Goal: Complete application form

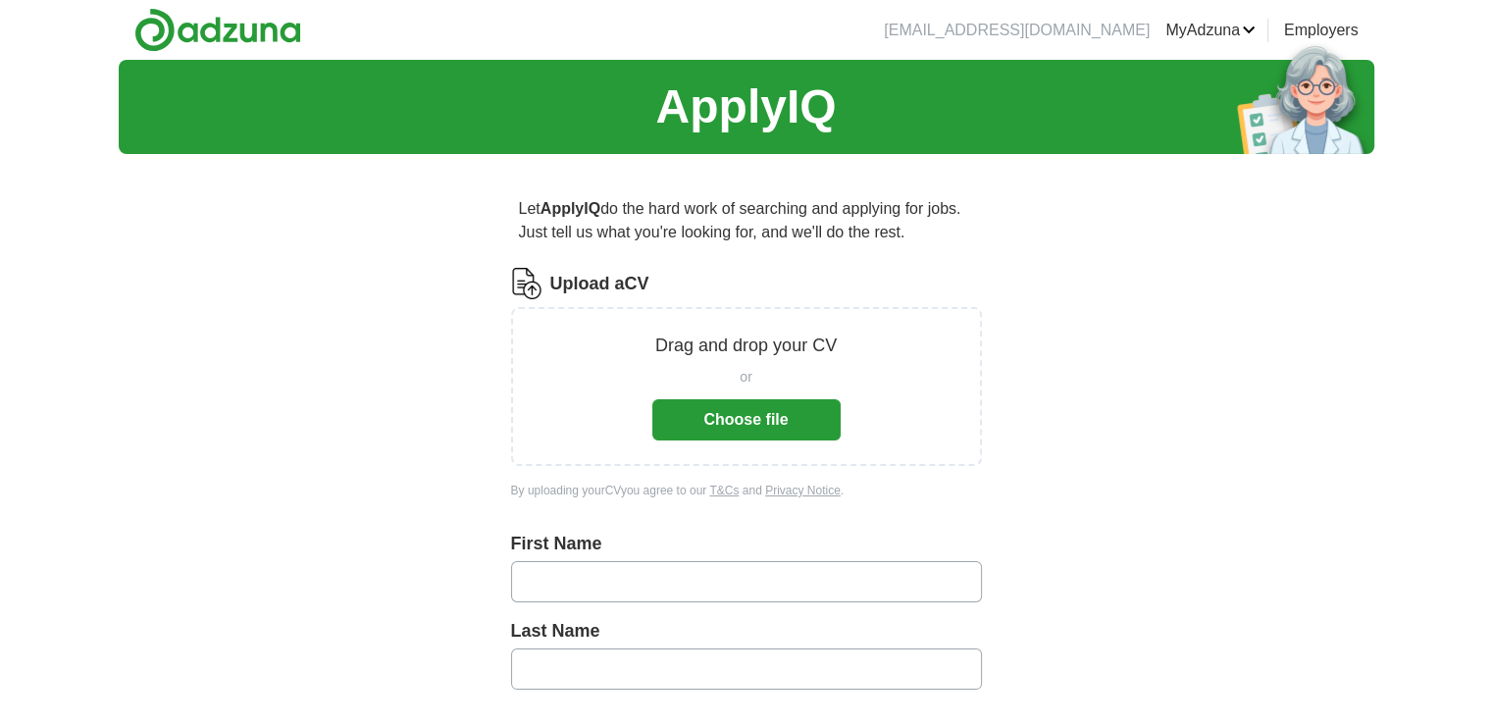
click at [702, 433] on button "Choose file" at bounding box center [746, 419] width 188 height 41
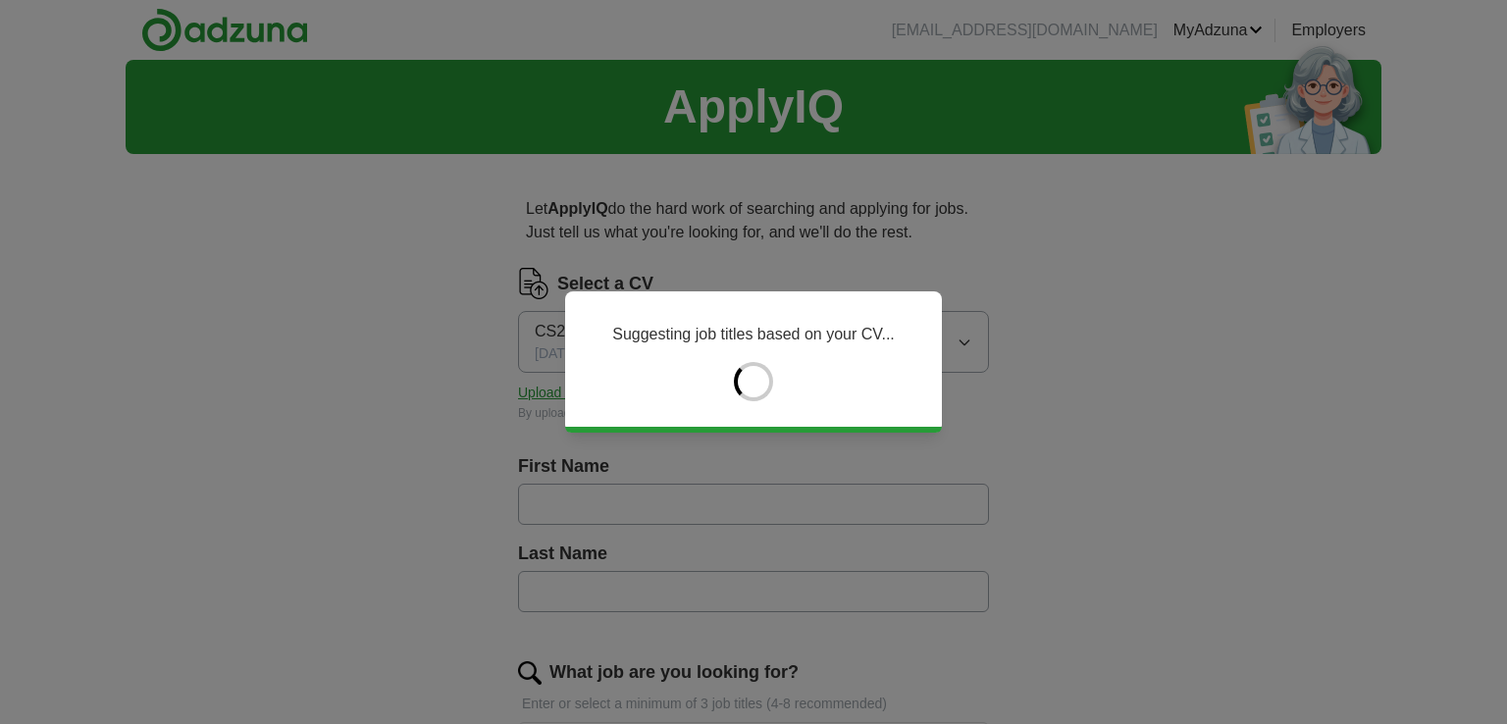
type input "*****"
type input "****"
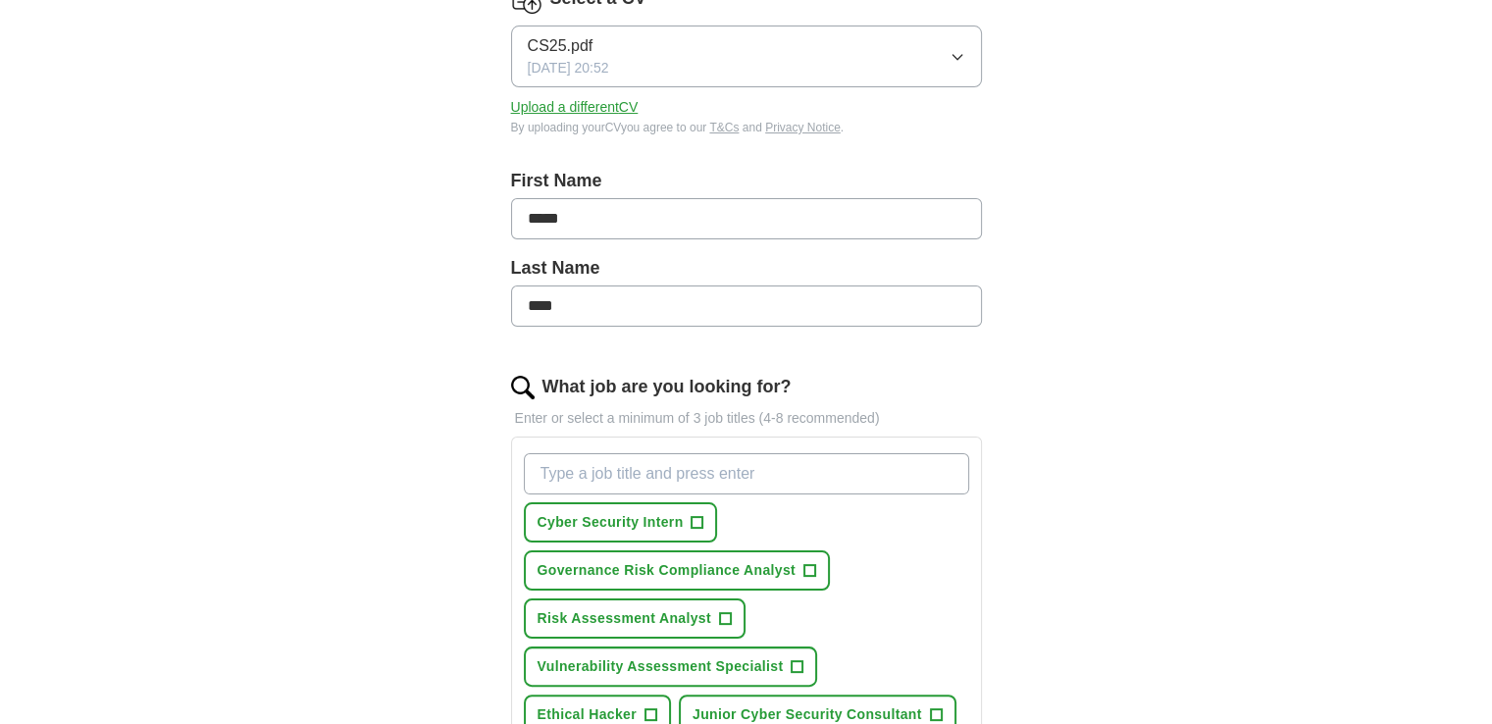
scroll to position [287, 0]
click at [629, 526] on span "Cyber Security Intern" at bounding box center [611, 521] width 146 height 21
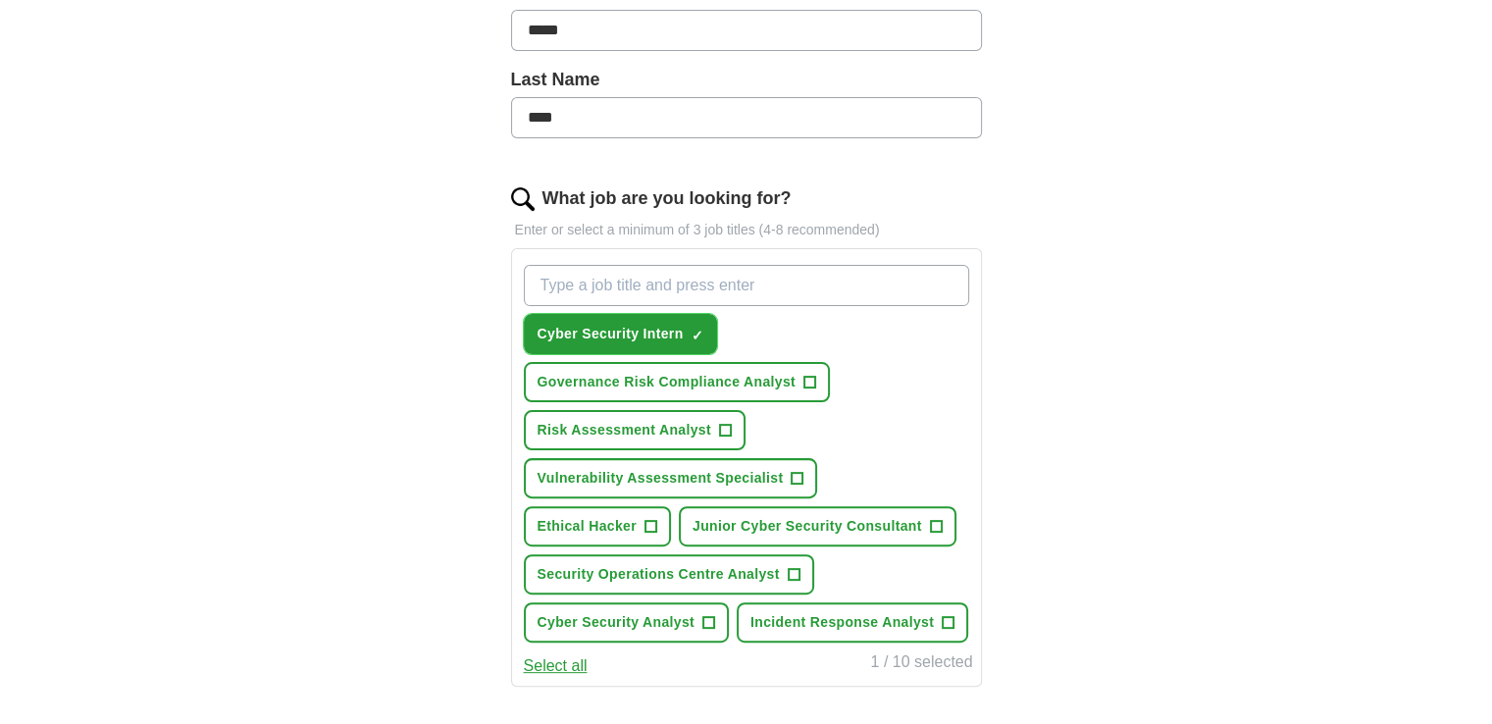
scroll to position [490, 0]
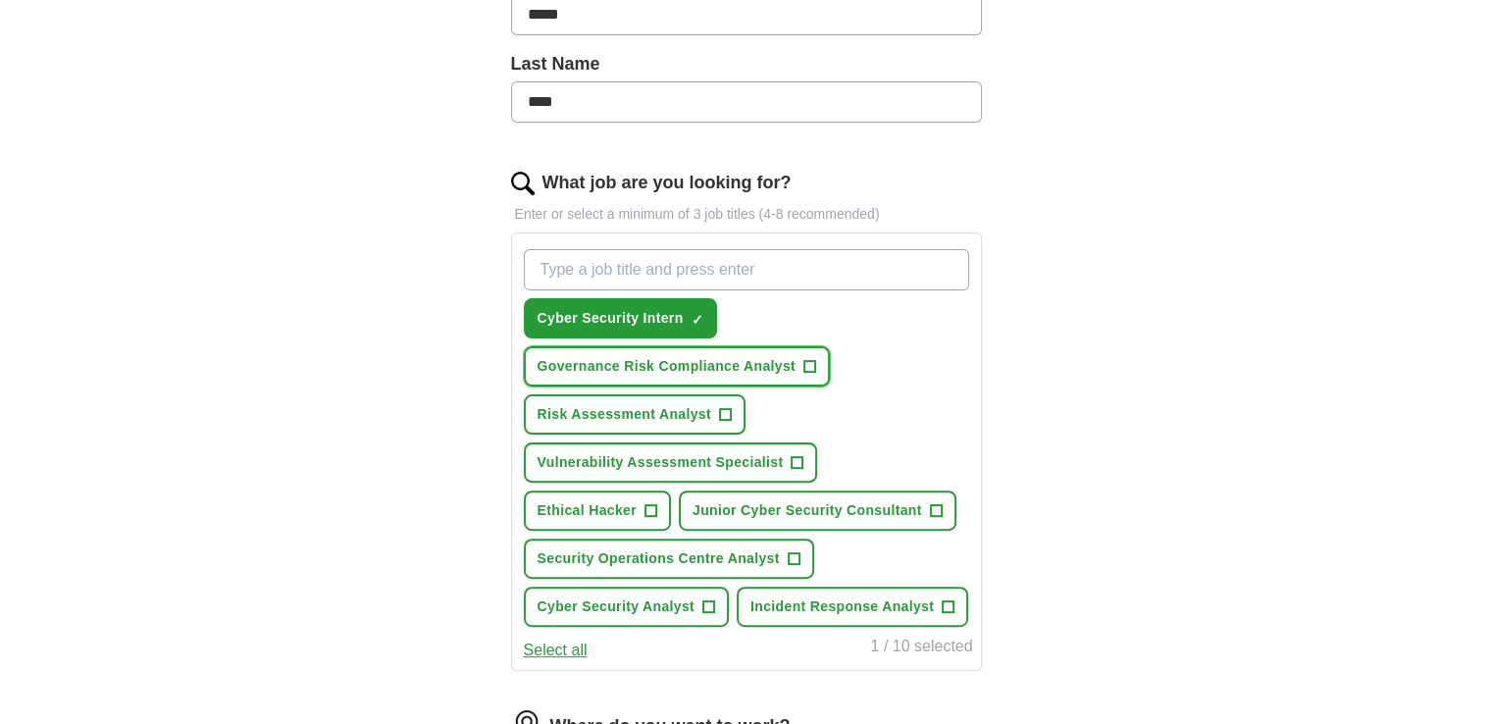
drag, startPoint x: 662, startPoint y: 366, endPoint x: 651, endPoint y: 401, distance: 37.2
click at [651, 401] on div "Cyber Security Intern ✓ × Governance Risk Compliance Analyst + Risk Assessment …" at bounding box center [746, 437] width 453 height 393
click at [651, 404] on span "Risk Assessment Analyst" at bounding box center [625, 414] width 174 height 21
click at [670, 356] on span "Governance Risk Compliance Analyst" at bounding box center [667, 366] width 258 height 21
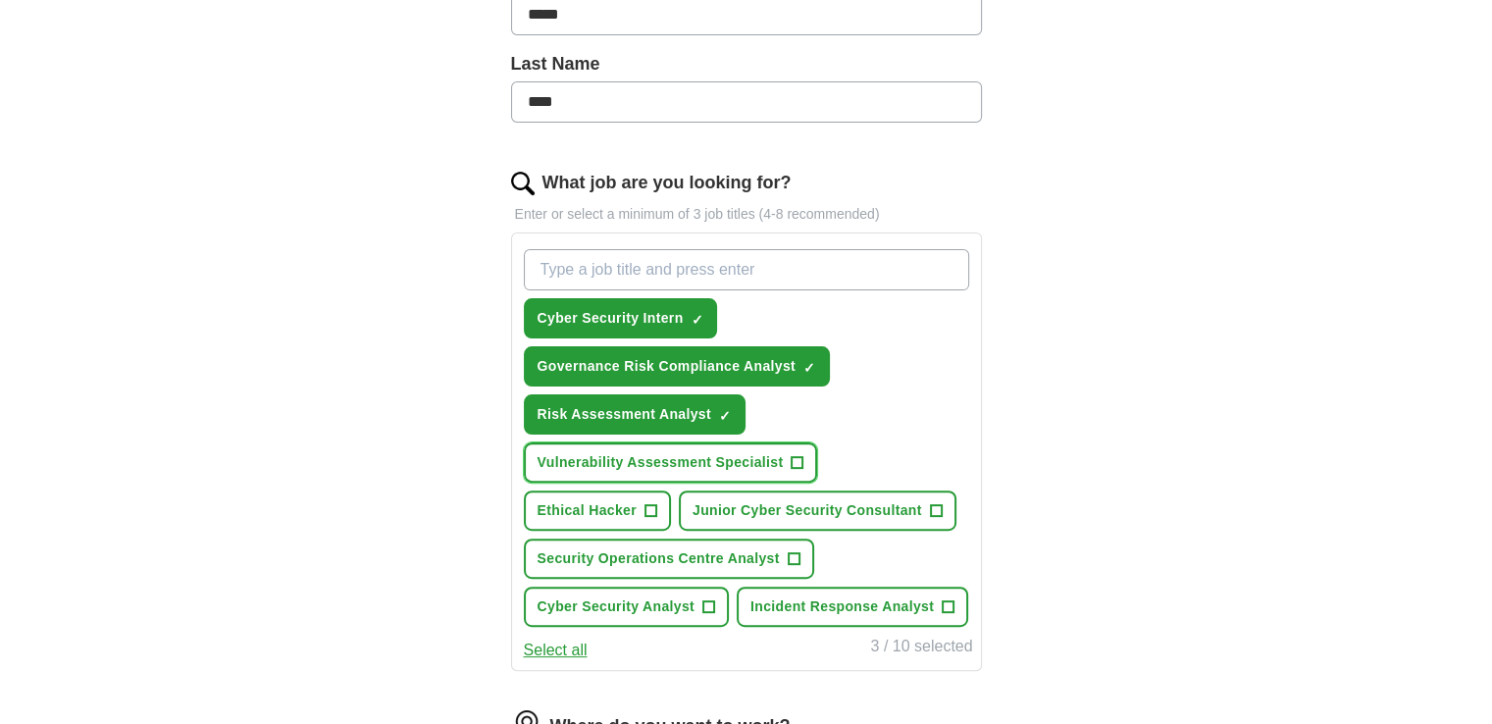
click at [640, 462] on span "Vulnerability Assessment Specialist" at bounding box center [661, 462] width 246 height 21
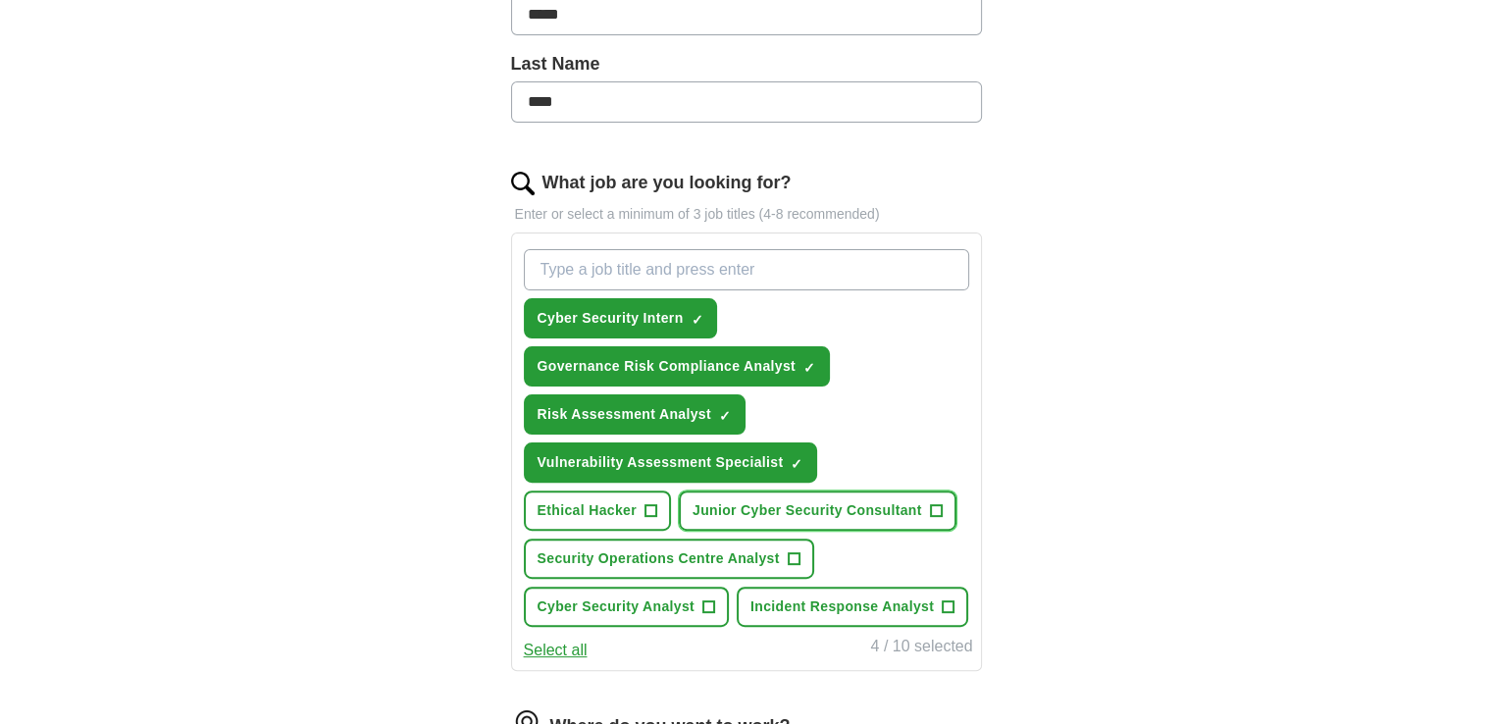
click at [755, 500] on span "Junior Cyber Security Consultant" at bounding box center [808, 510] width 230 height 21
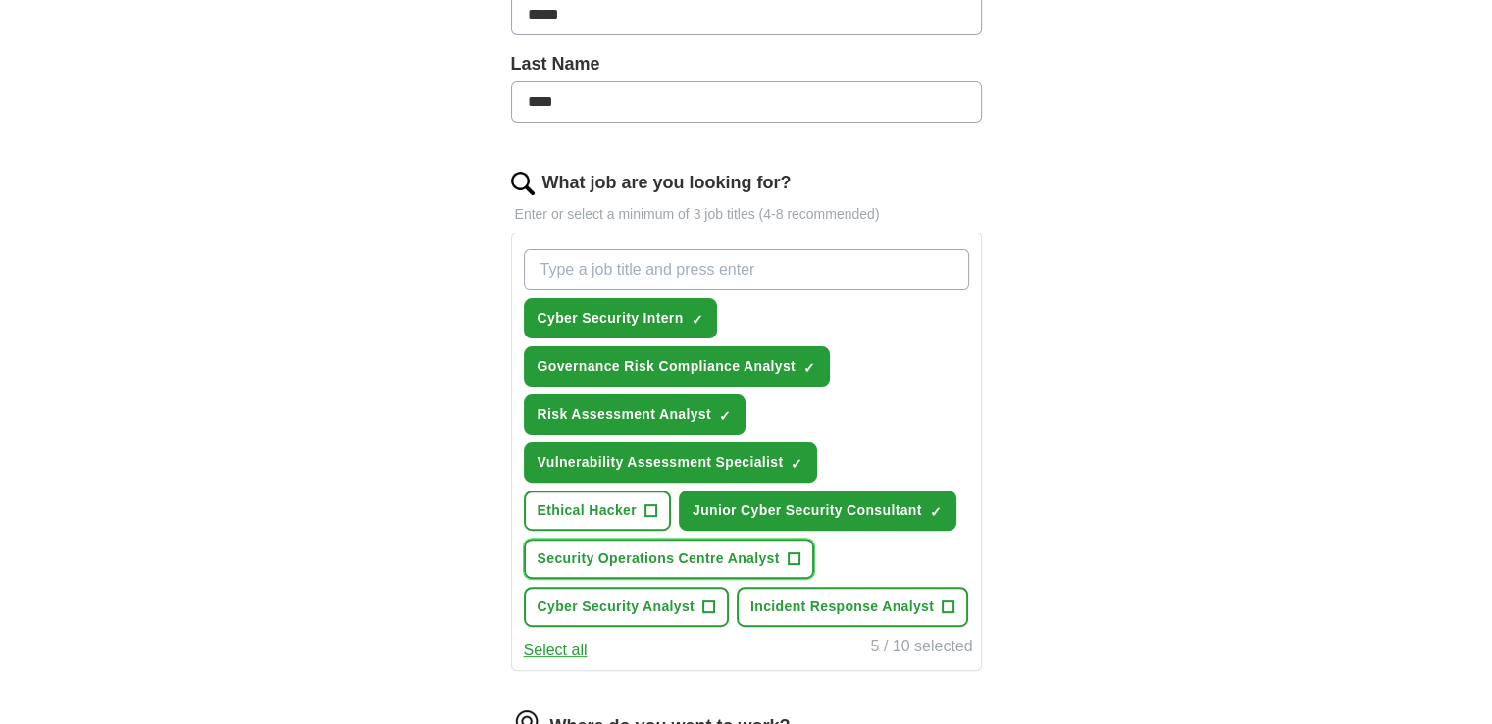
click at [703, 553] on span "Security Operations Centre Analyst" at bounding box center [659, 558] width 242 height 21
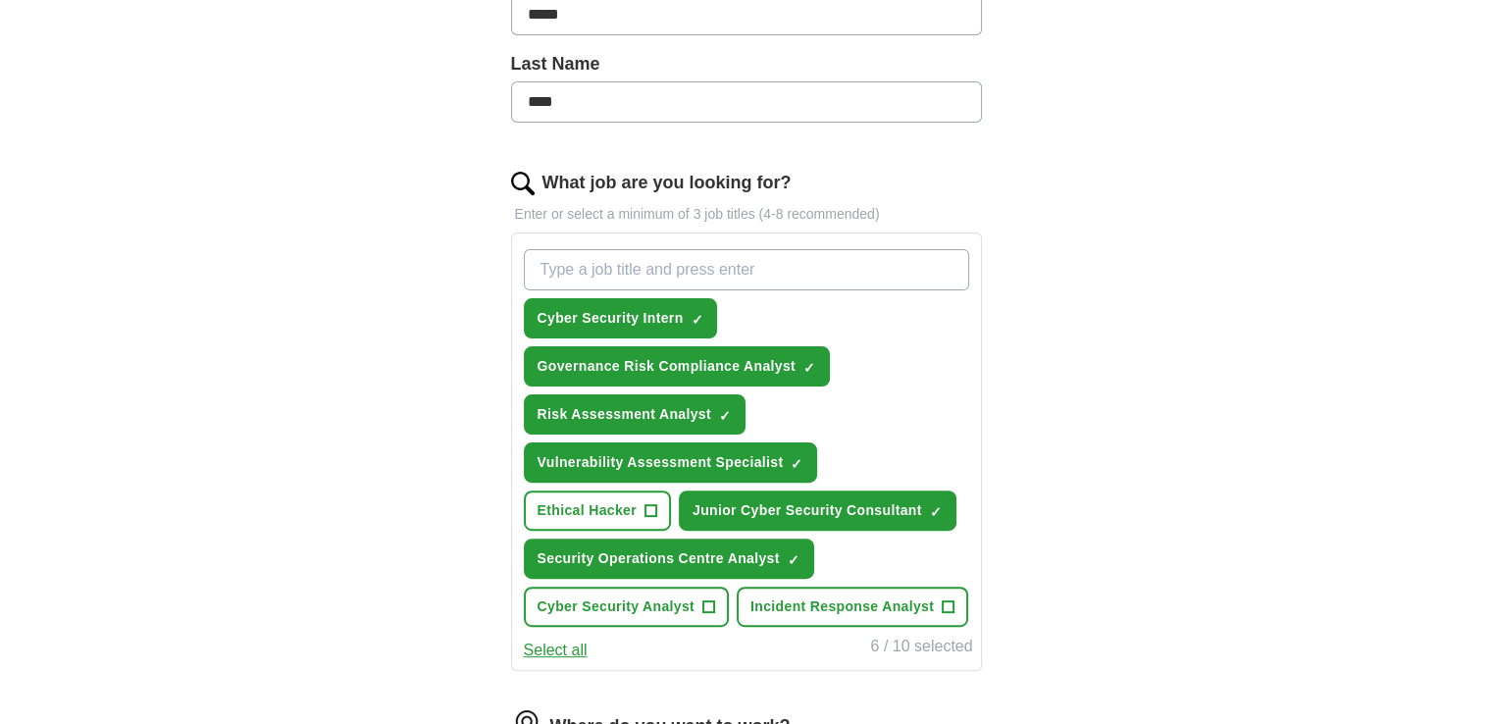
click at [648, 621] on div "Cyber Security Intern ✓ × Governance Risk Compliance Analyst ✓ × Risk Assessmen…" at bounding box center [746, 437] width 453 height 393
drag, startPoint x: 676, startPoint y: 595, endPoint x: 770, endPoint y: 588, distance: 94.4
click at [770, 588] on div "Cyber Security Intern ✓ × Governance Risk Compliance Analyst ✓ × Risk Assessmen…" at bounding box center [746, 437] width 453 height 393
click at [770, 588] on button "Incident Response Analyst +" at bounding box center [853, 607] width 232 height 40
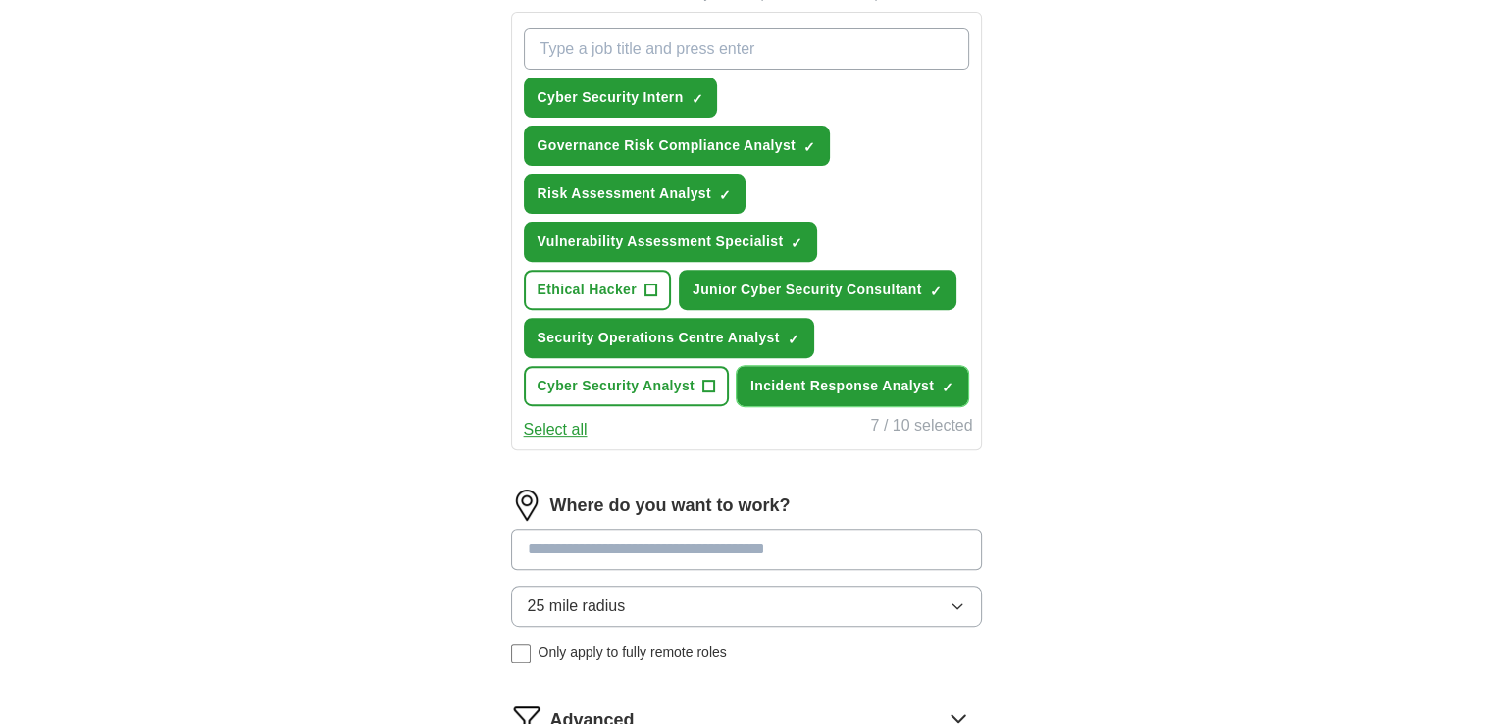
scroll to position [712, 0]
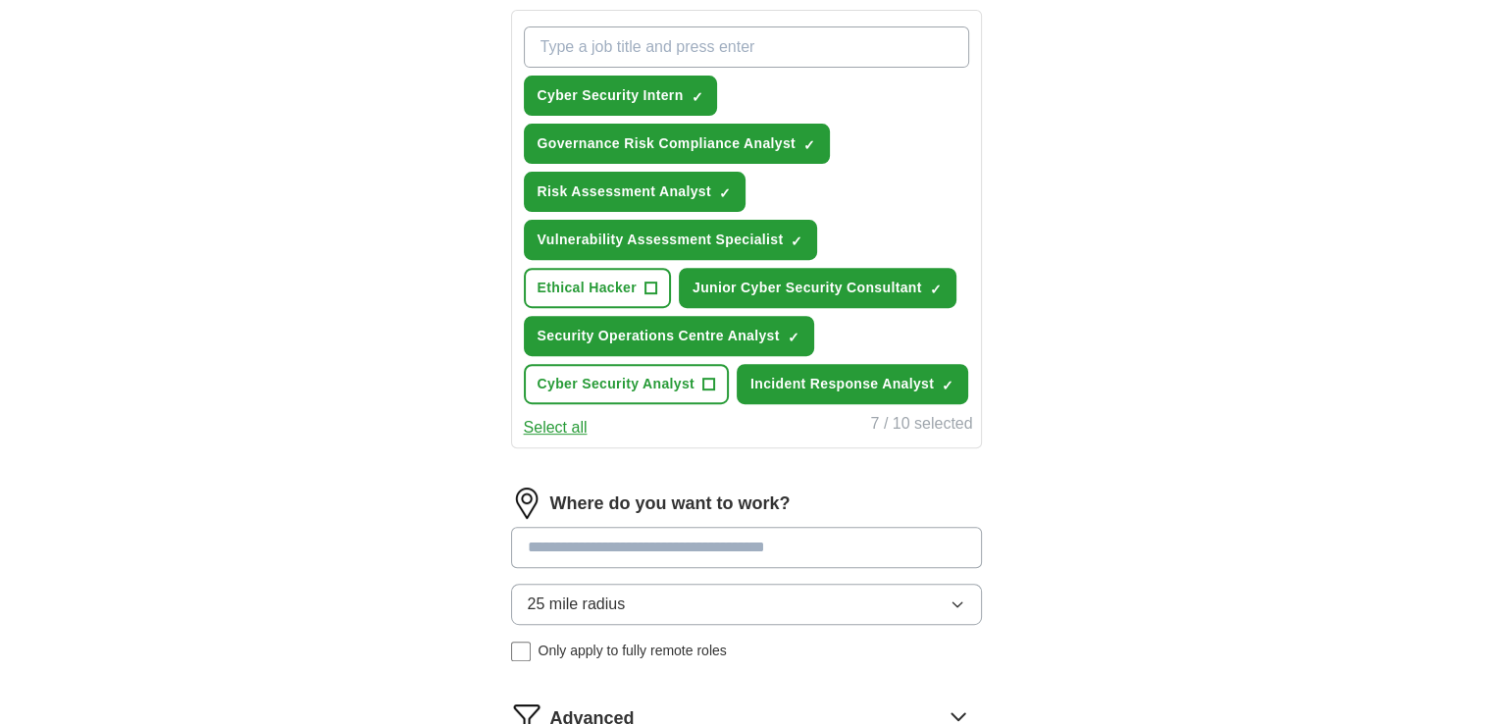
click at [539, 421] on button "Select all" at bounding box center [556, 428] width 64 height 24
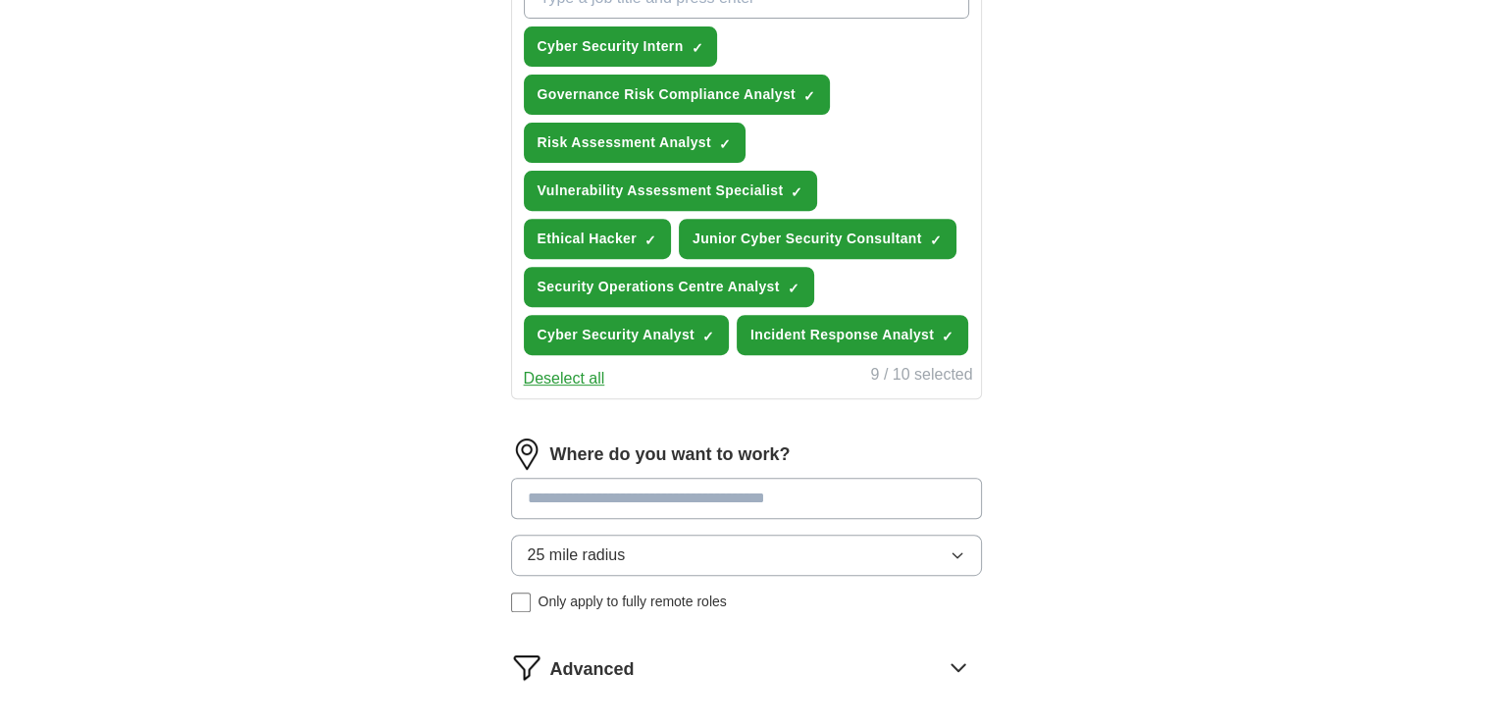
scroll to position [763, 0]
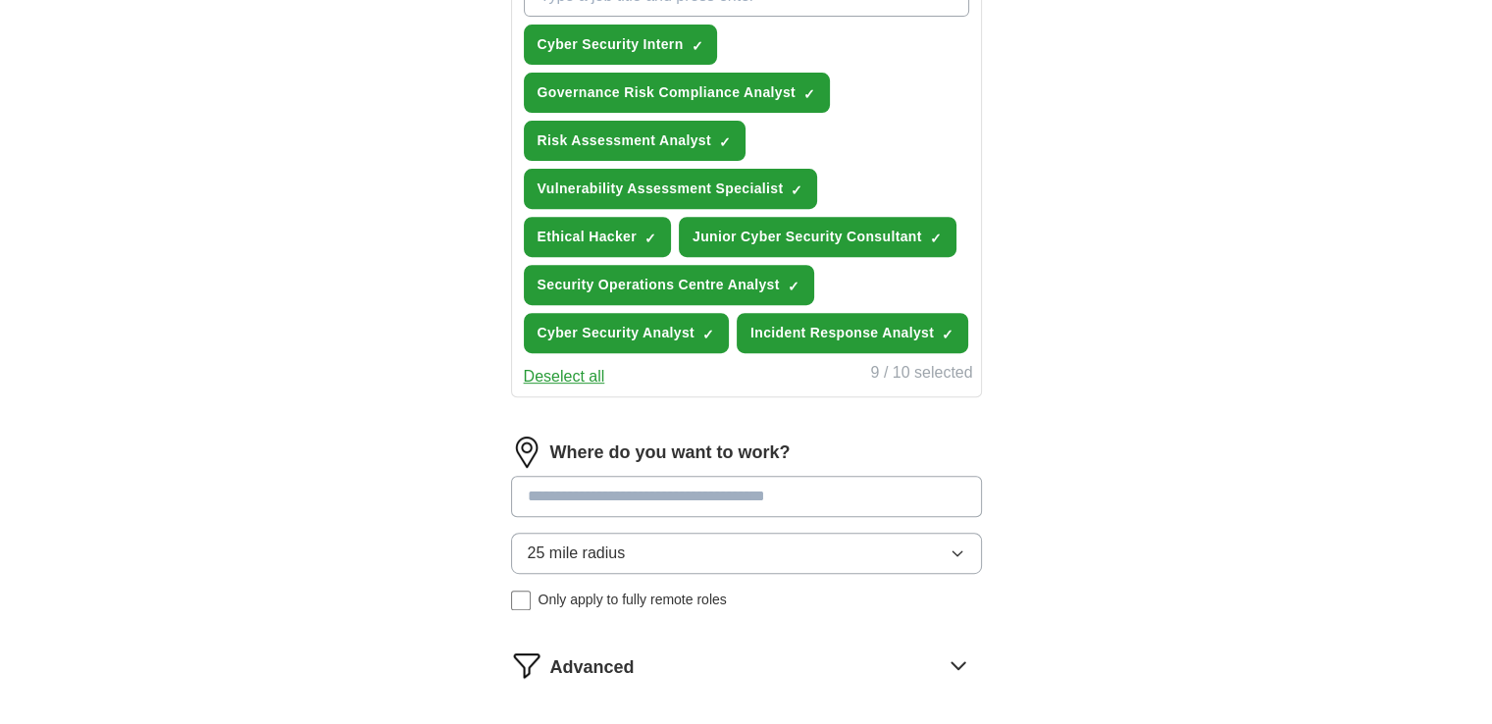
click at [600, 488] on input at bounding box center [746, 496] width 471 height 41
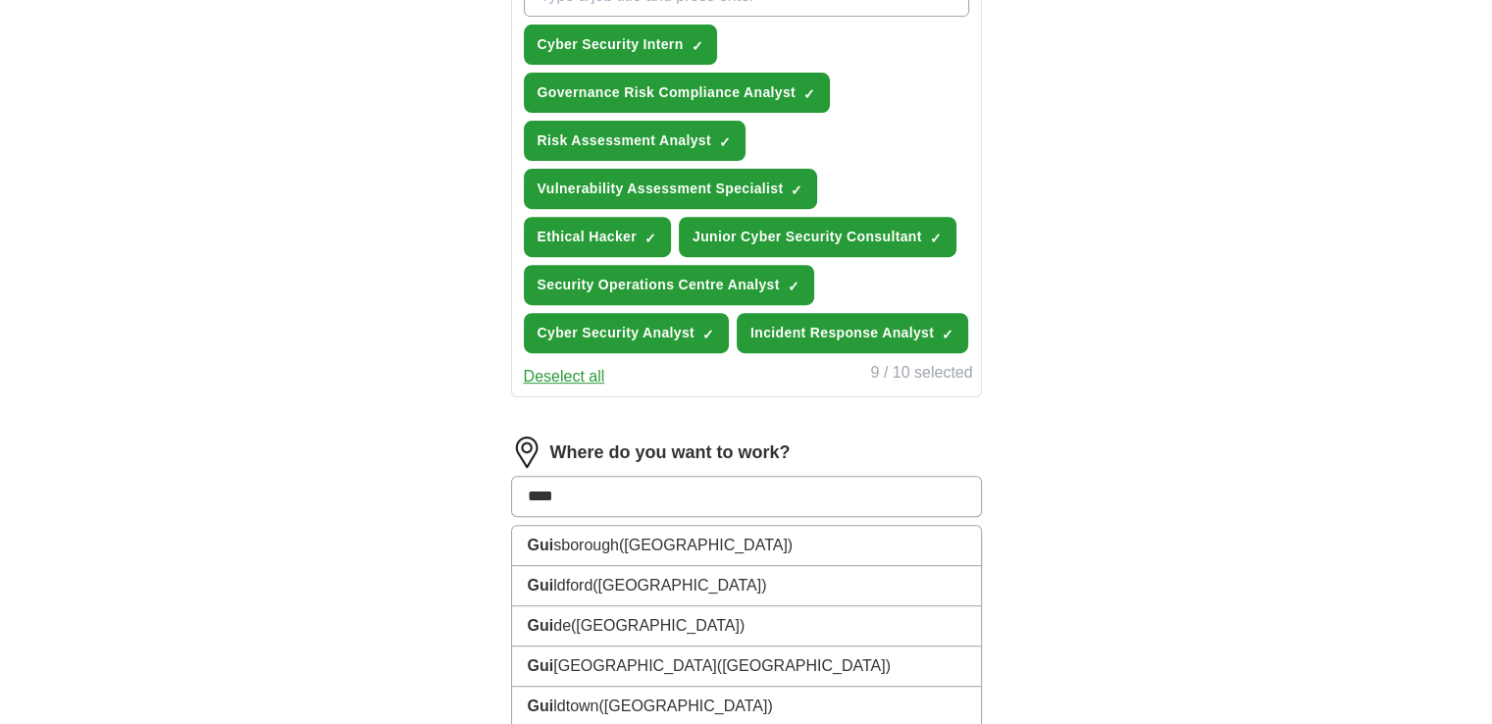
type input "*****"
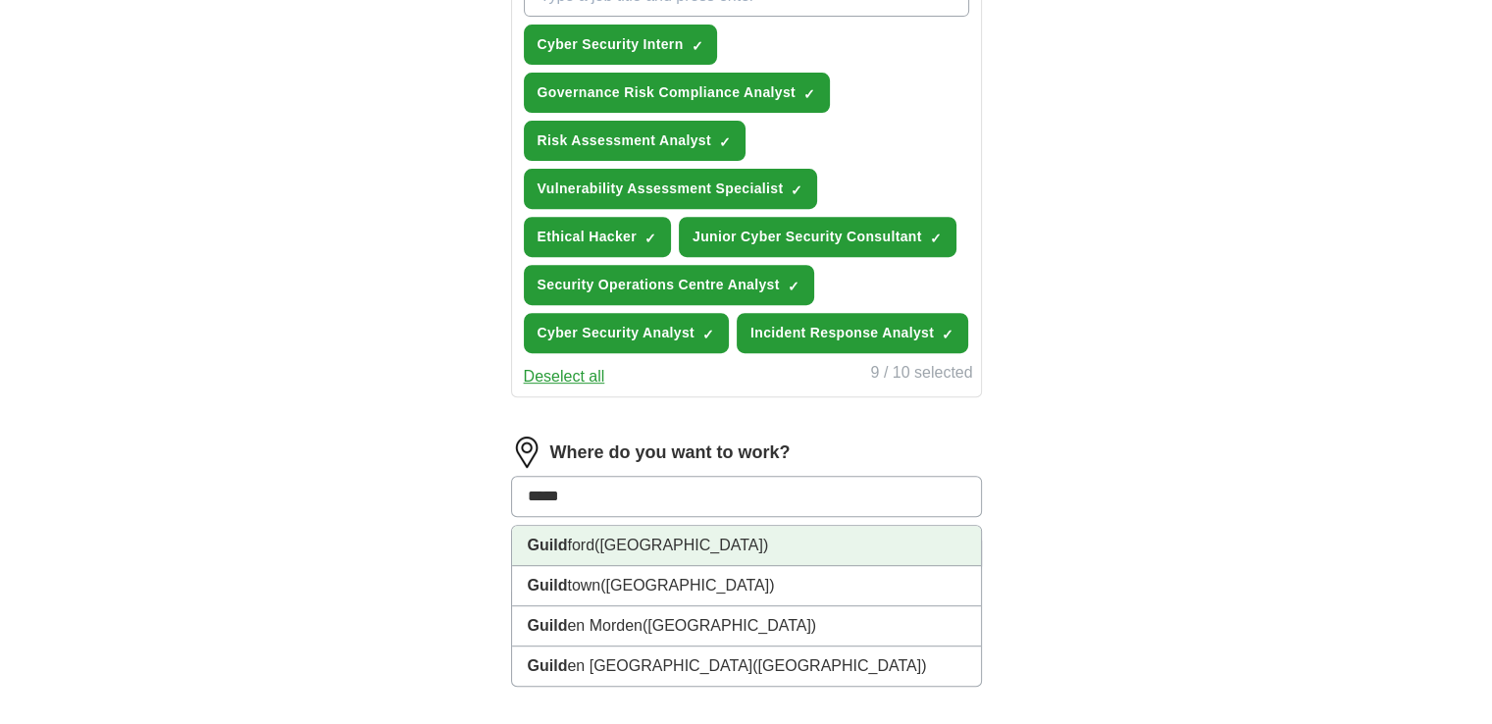
click at [622, 553] on li "Guild ford ([GEOGRAPHIC_DATA])" at bounding box center [746, 546] width 469 height 40
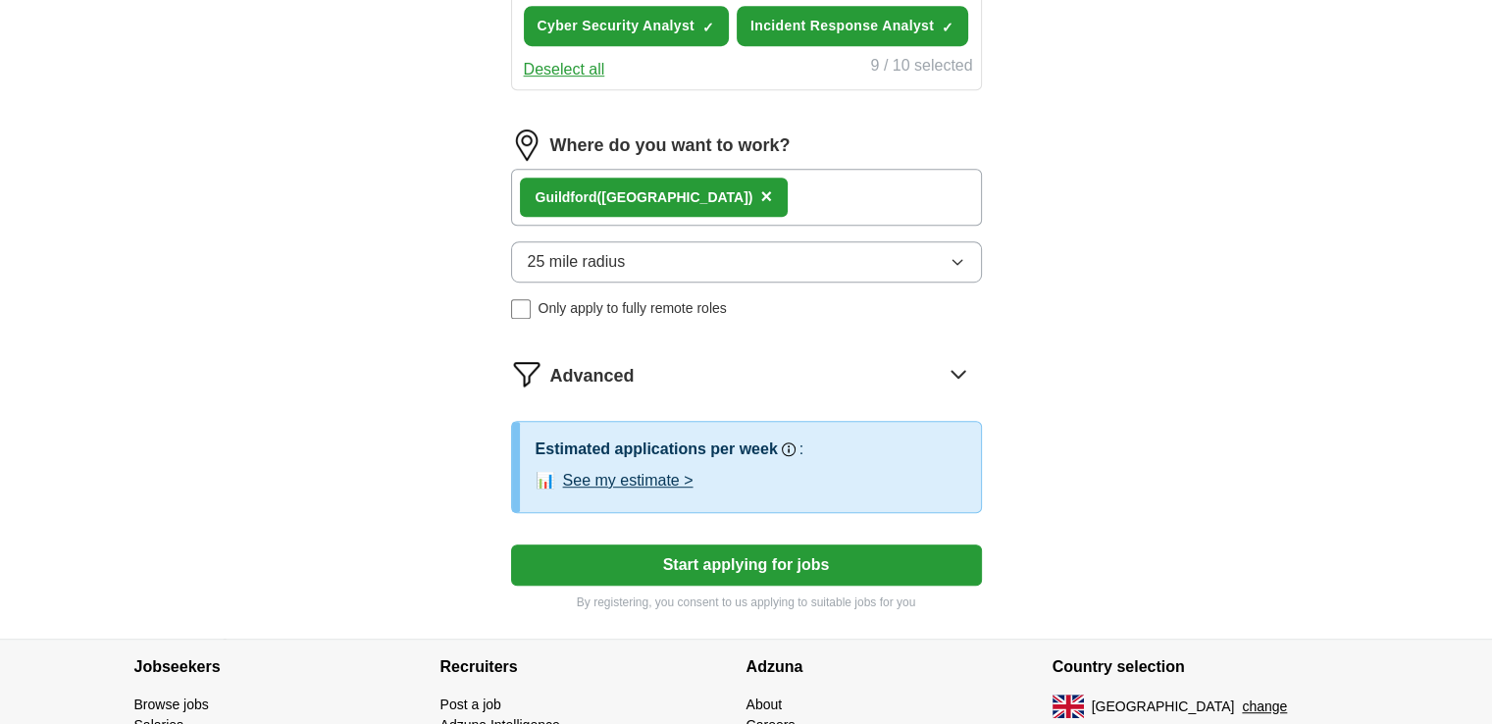
scroll to position [1071, 0]
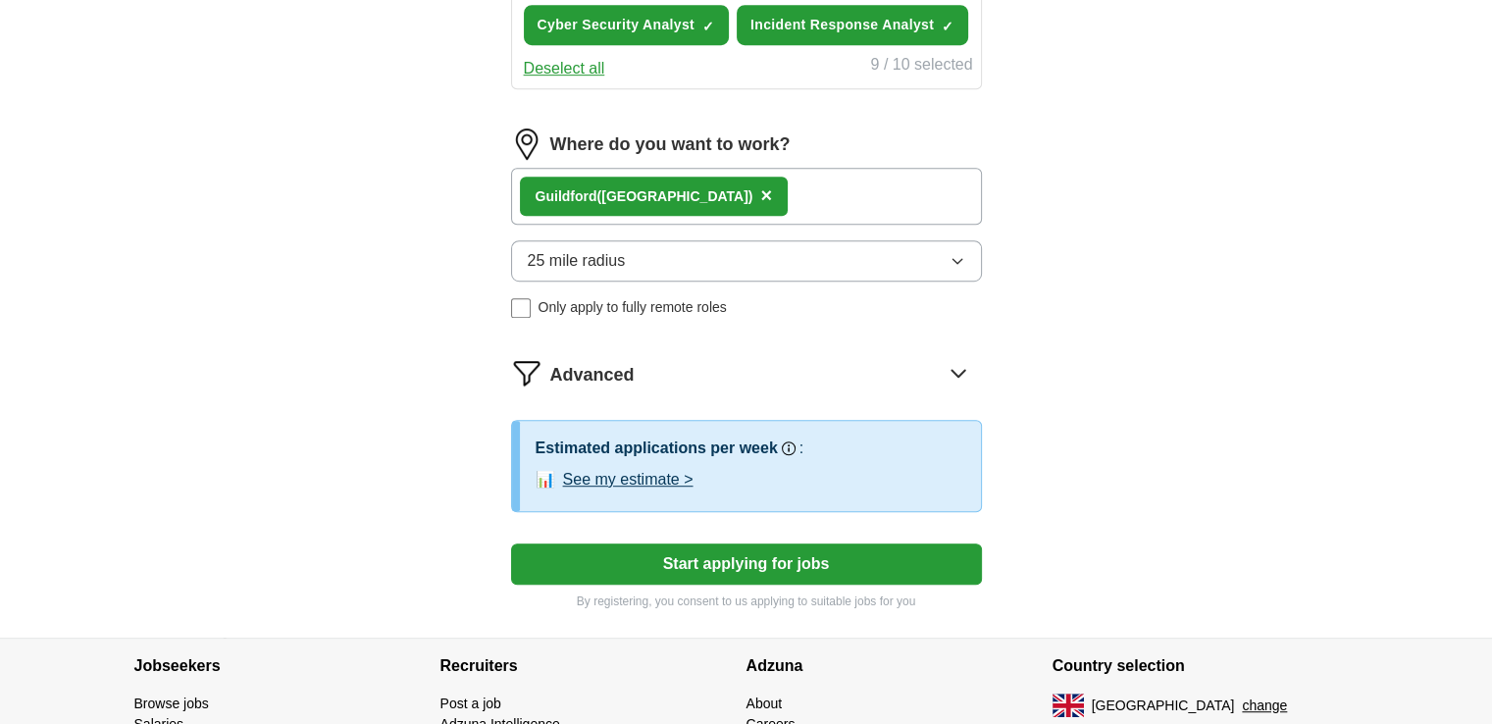
click at [622, 553] on button "Start applying for jobs" at bounding box center [746, 564] width 471 height 41
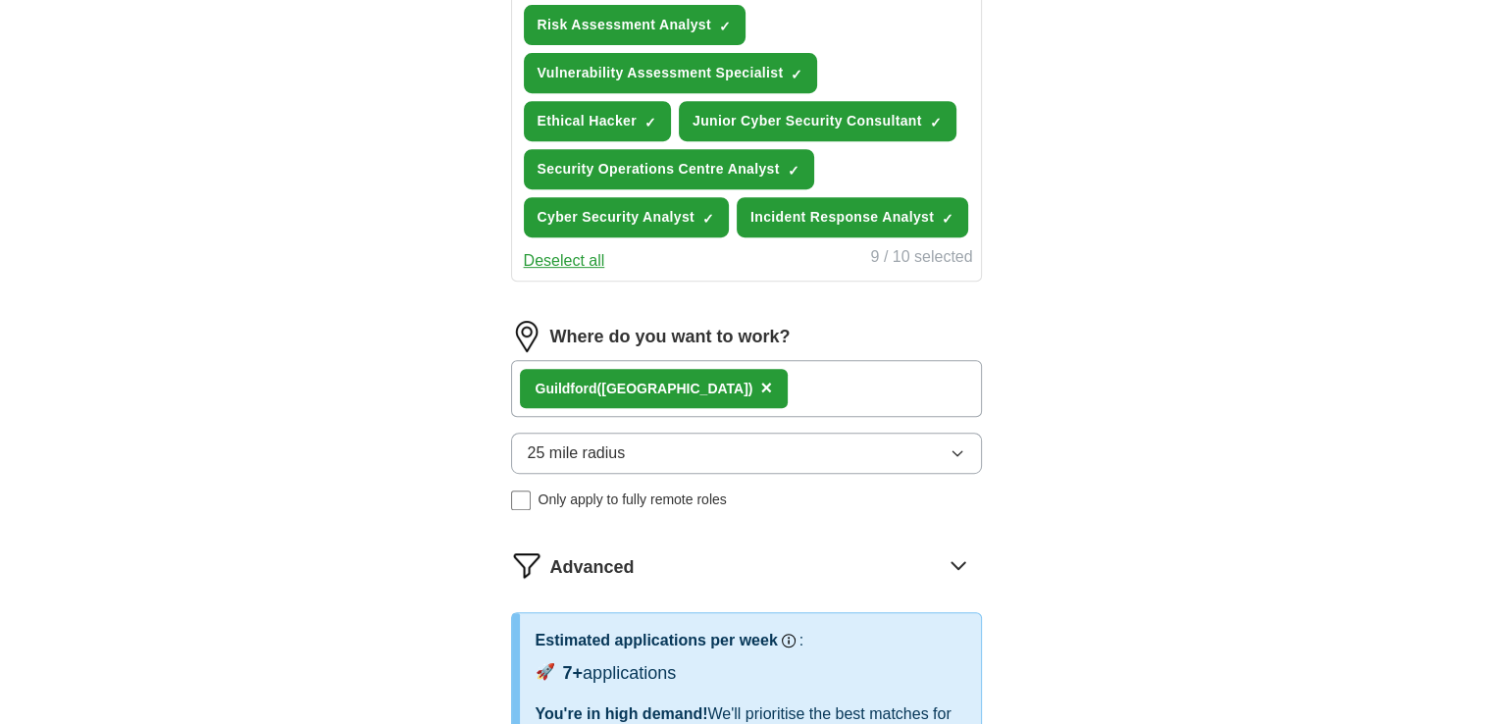
select select "**"
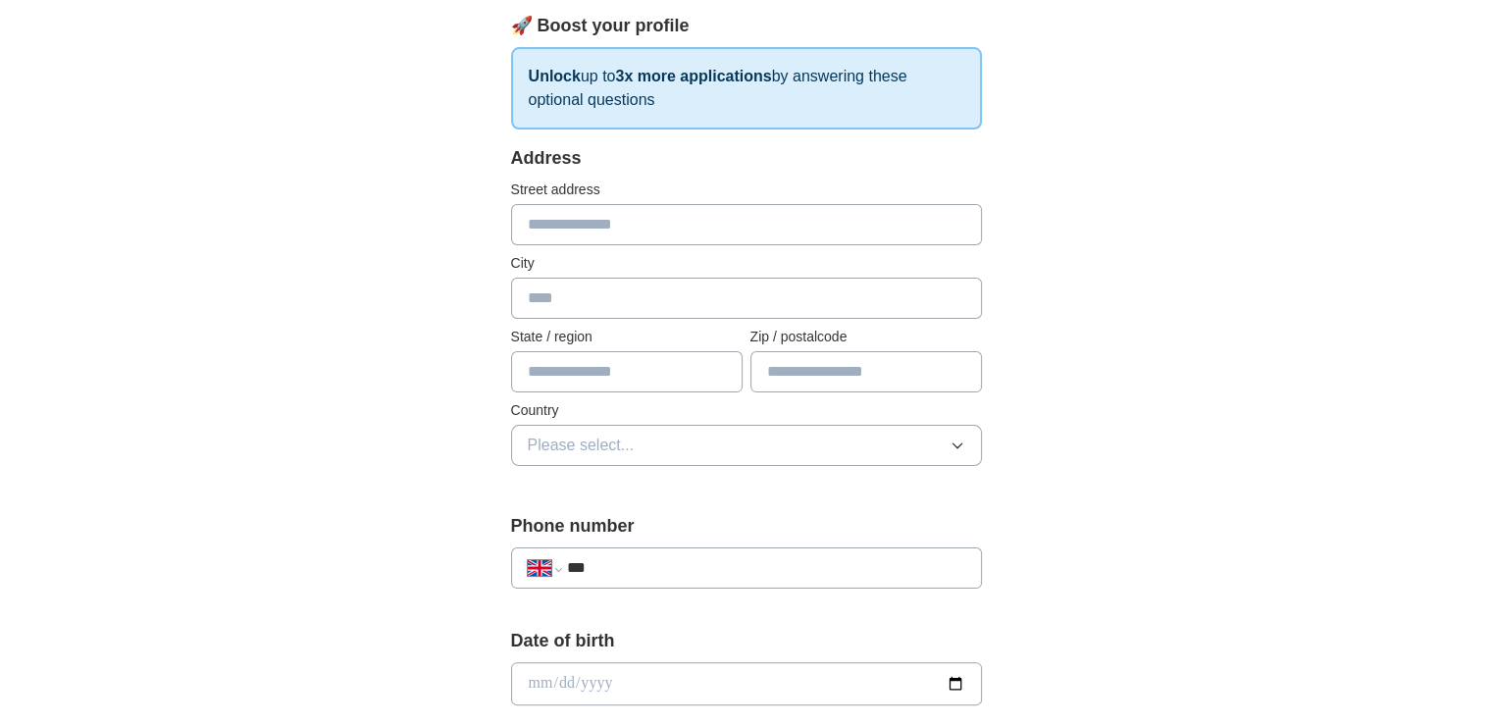
scroll to position [0, 0]
